Goal: Information Seeking & Learning: Learn about a topic

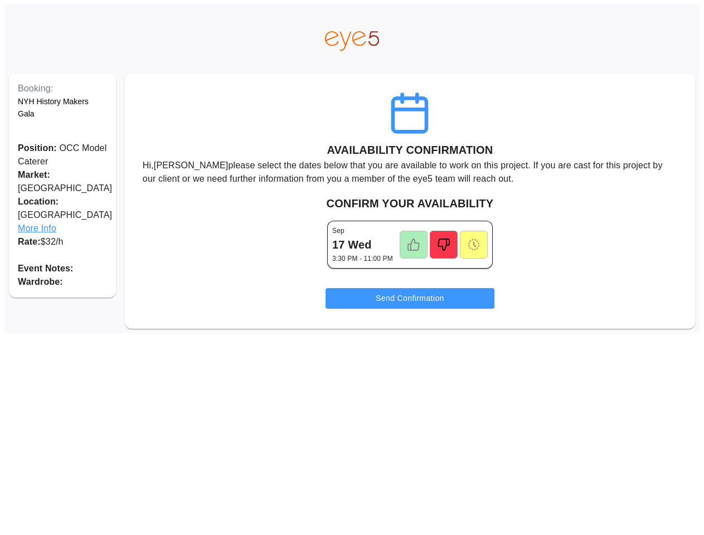
click at [352, 169] on p "Hi, [PERSON_NAME] please select the dates below that you are available to work …" at bounding box center [410, 172] width 535 height 27
click at [62, 222] on span "More Info" at bounding box center [62, 228] width 89 height 13
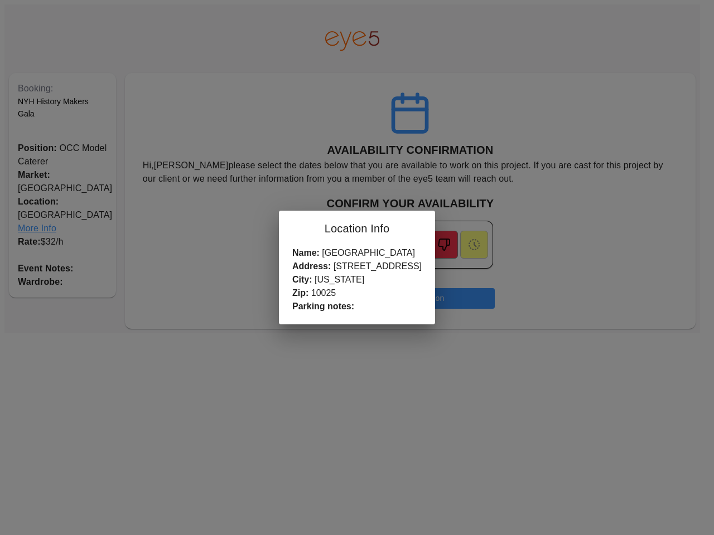
click at [413, 245] on h2 "Location Info" at bounding box center [357, 229] width 156 height 36
click at [443, 245] on div "Location Info Name: [GEOGRAPHIC_DATA] Address: [STREET_ADDRESS][US_STATE] Parki…" at bounding box center [357, 267] width 714 height 535
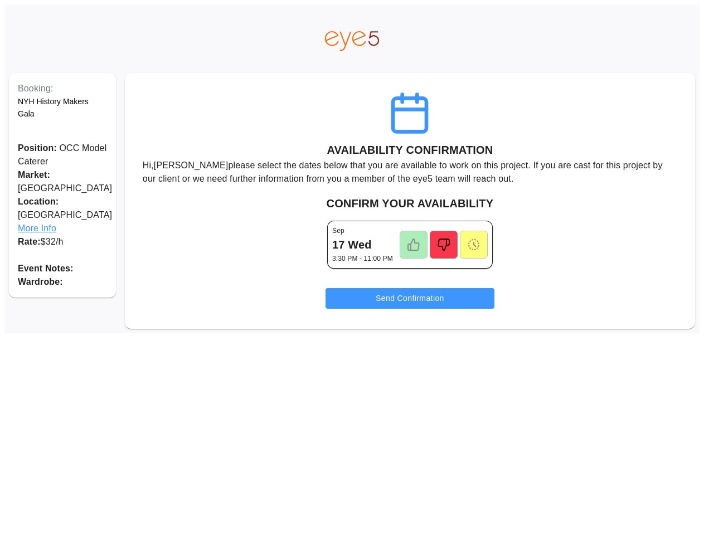
click at [473, 245] on icon at bounding box center [473, 244] width 11 height 11
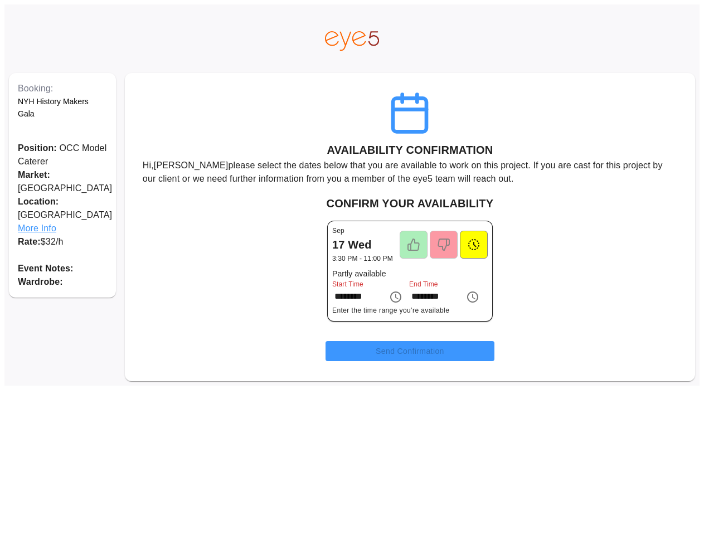
click at [410, 298] on div "End Time ********" at bounding box center [443, 292] width 68 height 25
